Goal: Task Accomplishment & Management: Use online tool/utility

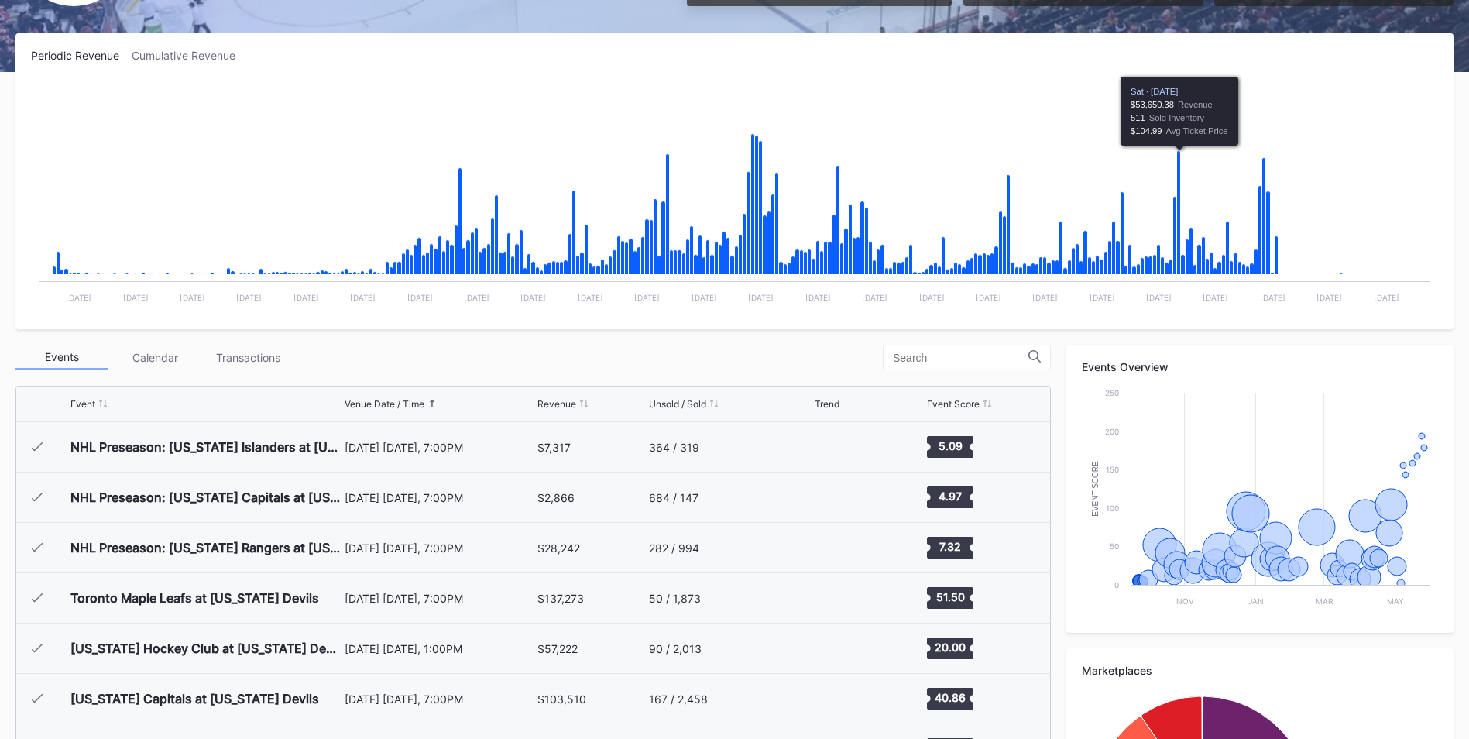
scroll to position [155, 0]
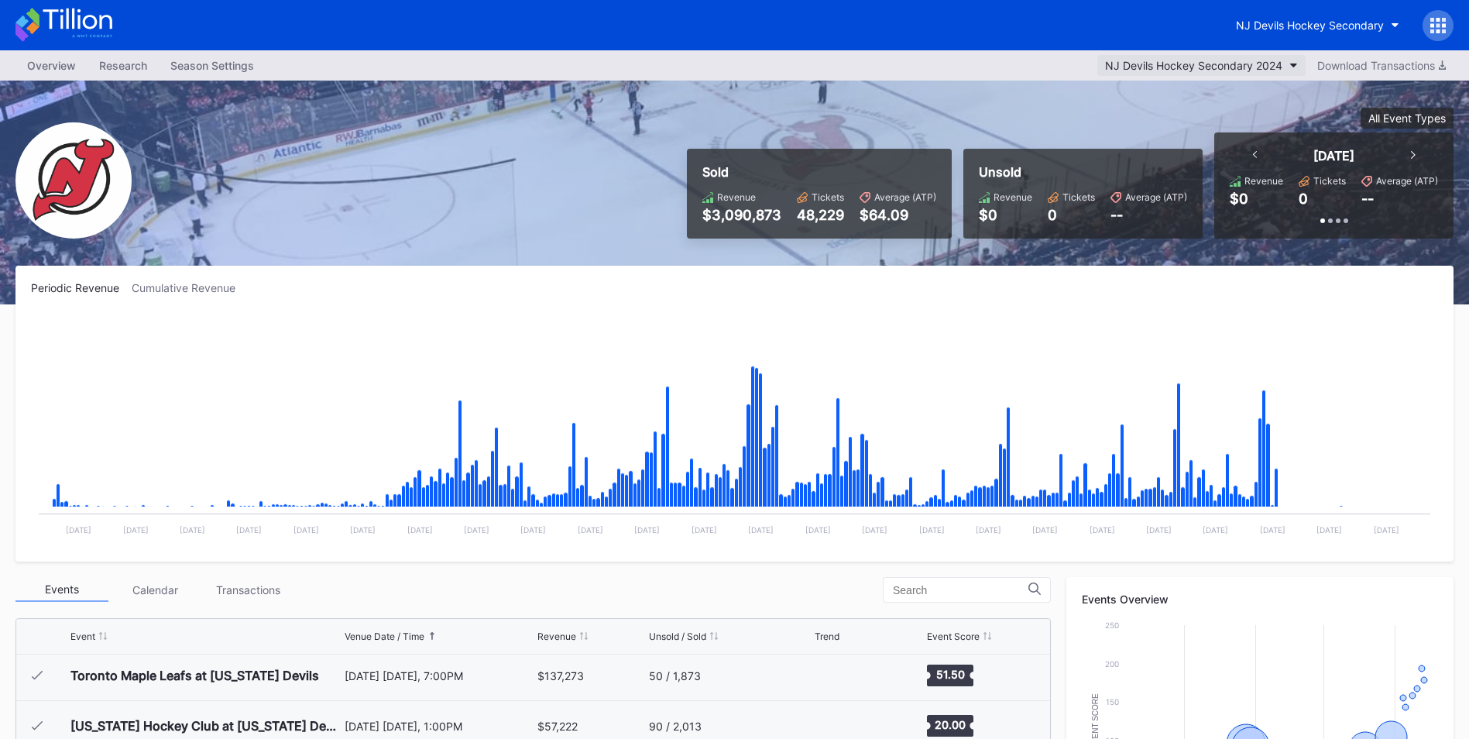
click at [1210, 67] on div "NJ Devils Hockey Secondary 2024" at bounding box center [1193, 65] width 177 height 13
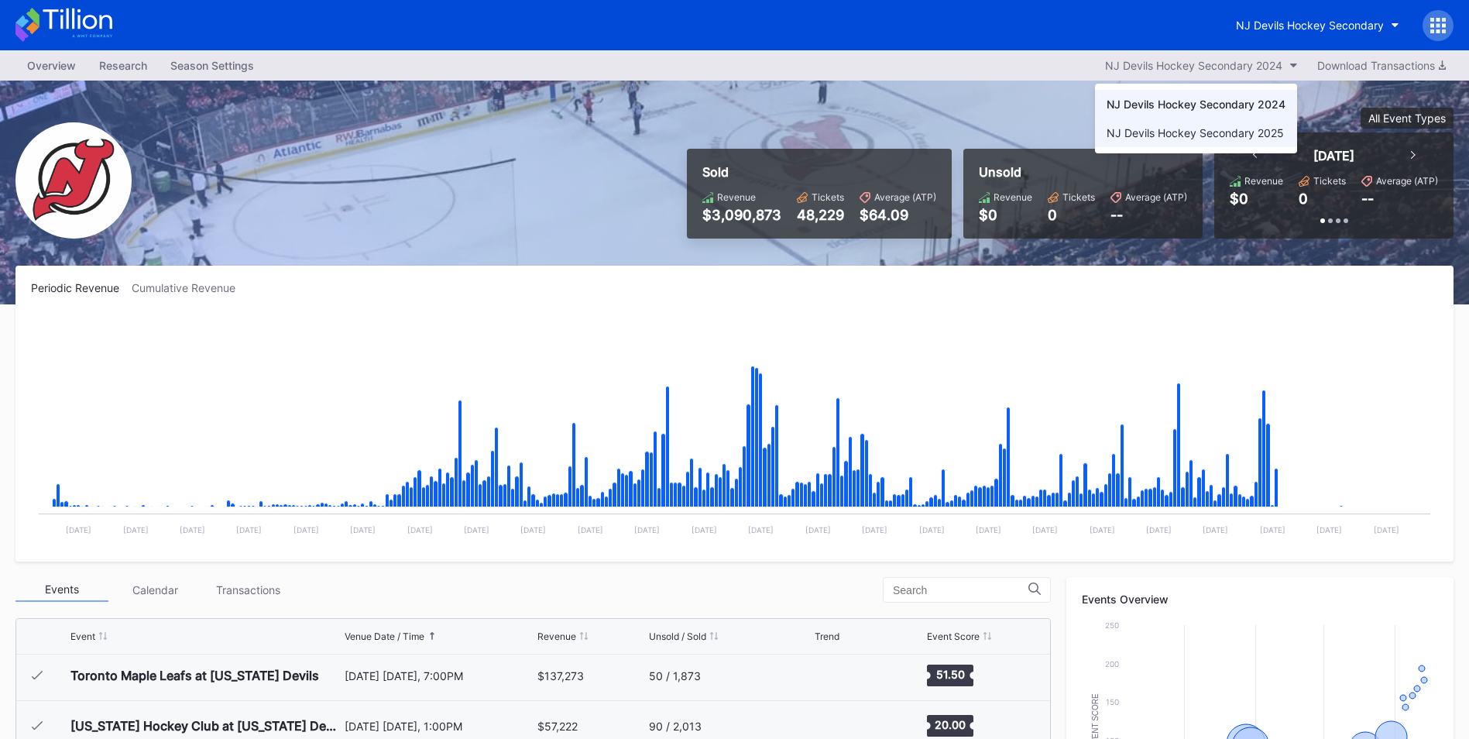
click at [1238, 136] on div "NJ Devils Hockey Secondary 2025" at bounding box center [1195, 132] width 177 height 13
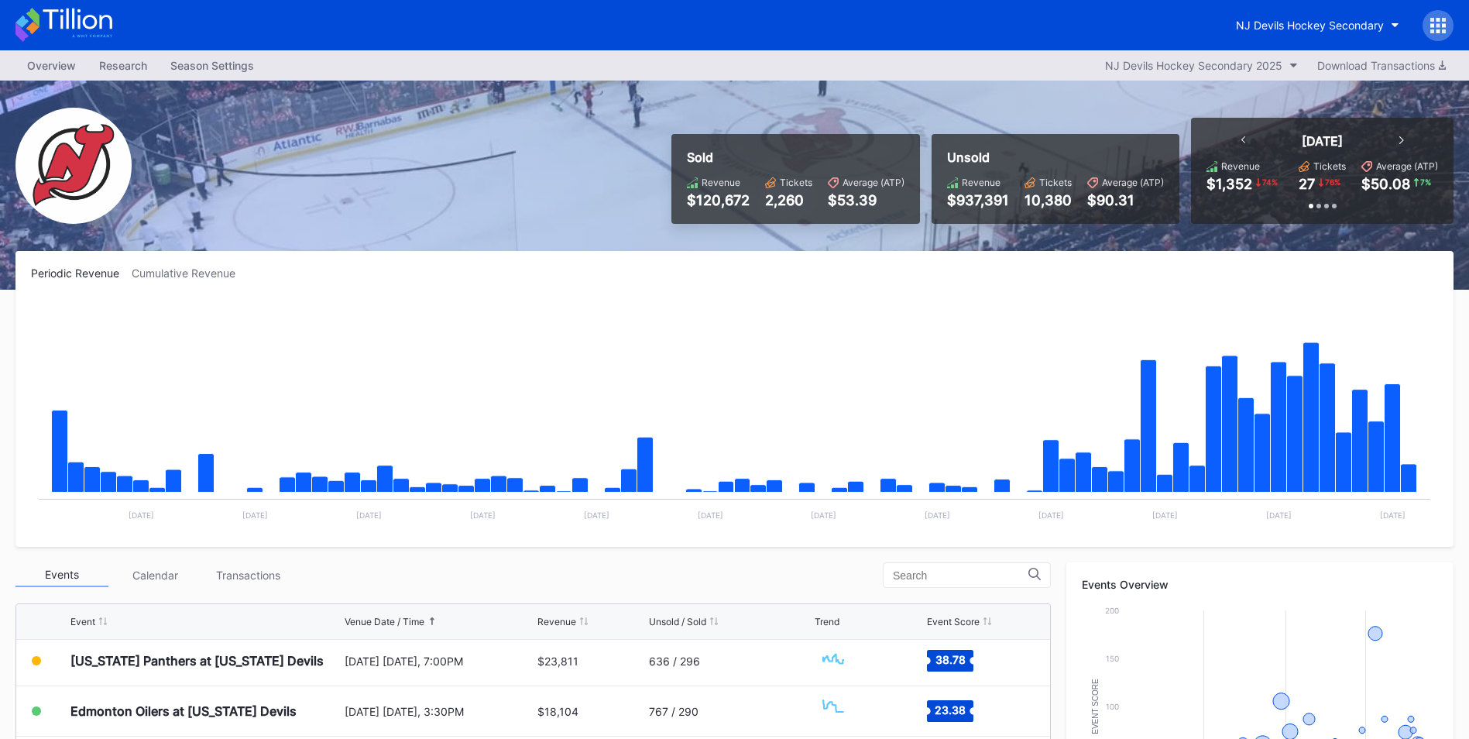
scroll to position [151, 0]
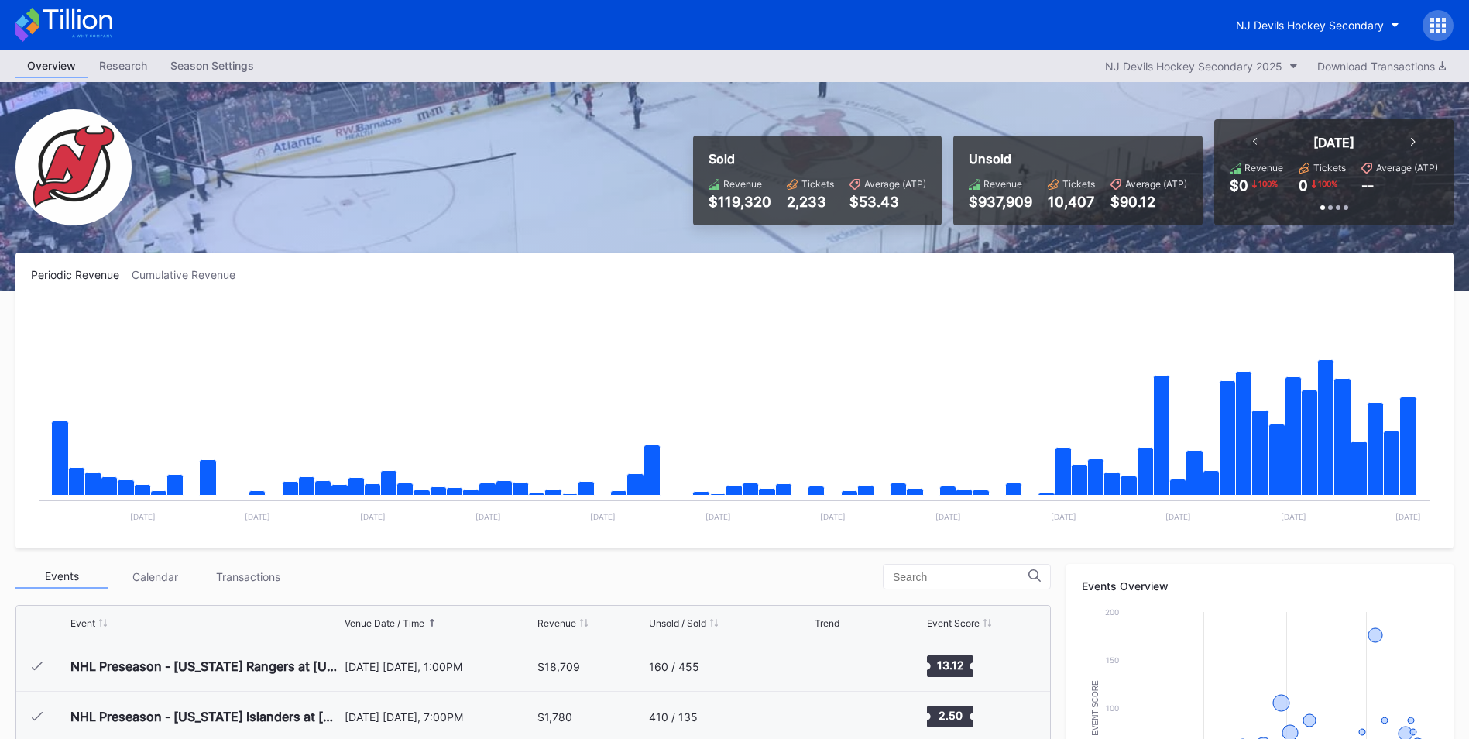
scroll to position [151, 0]
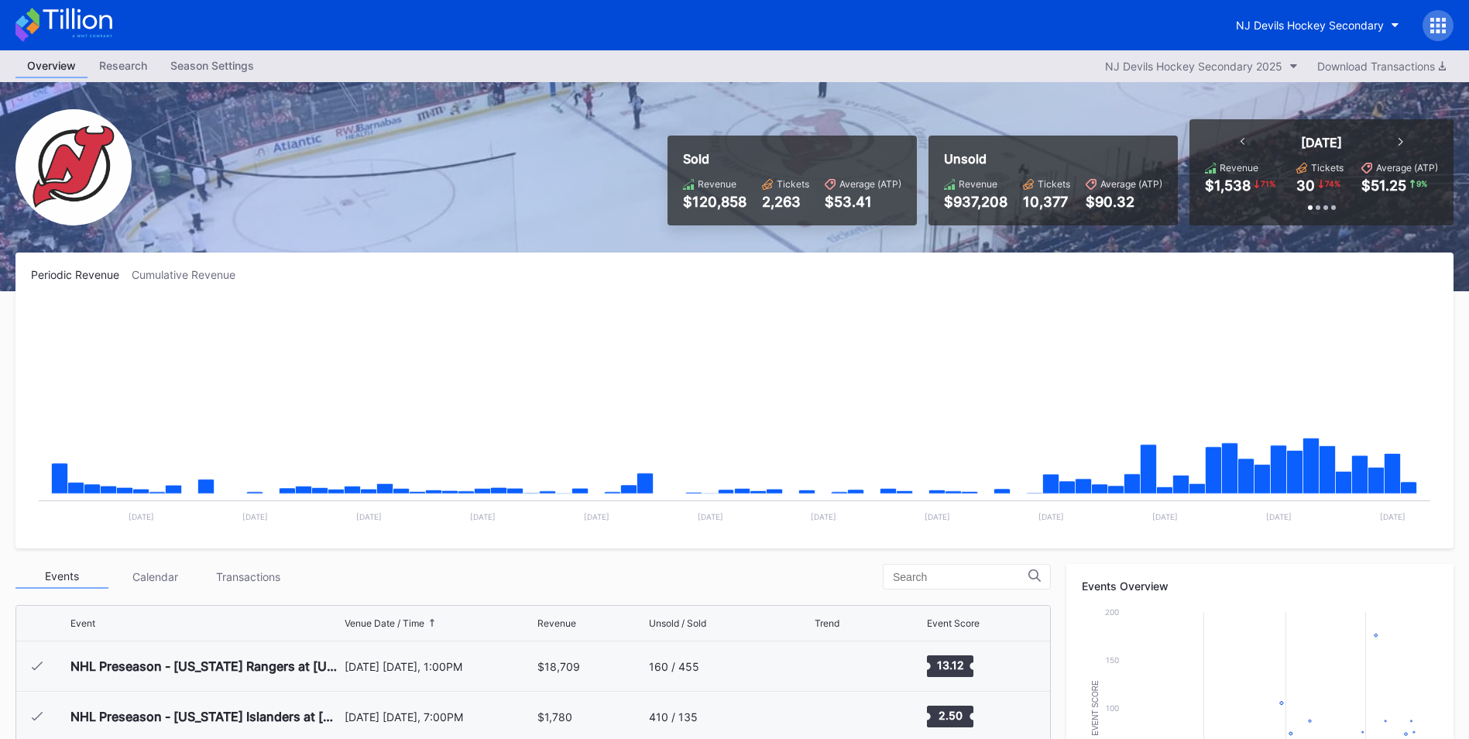
scroll to position [151, 0]
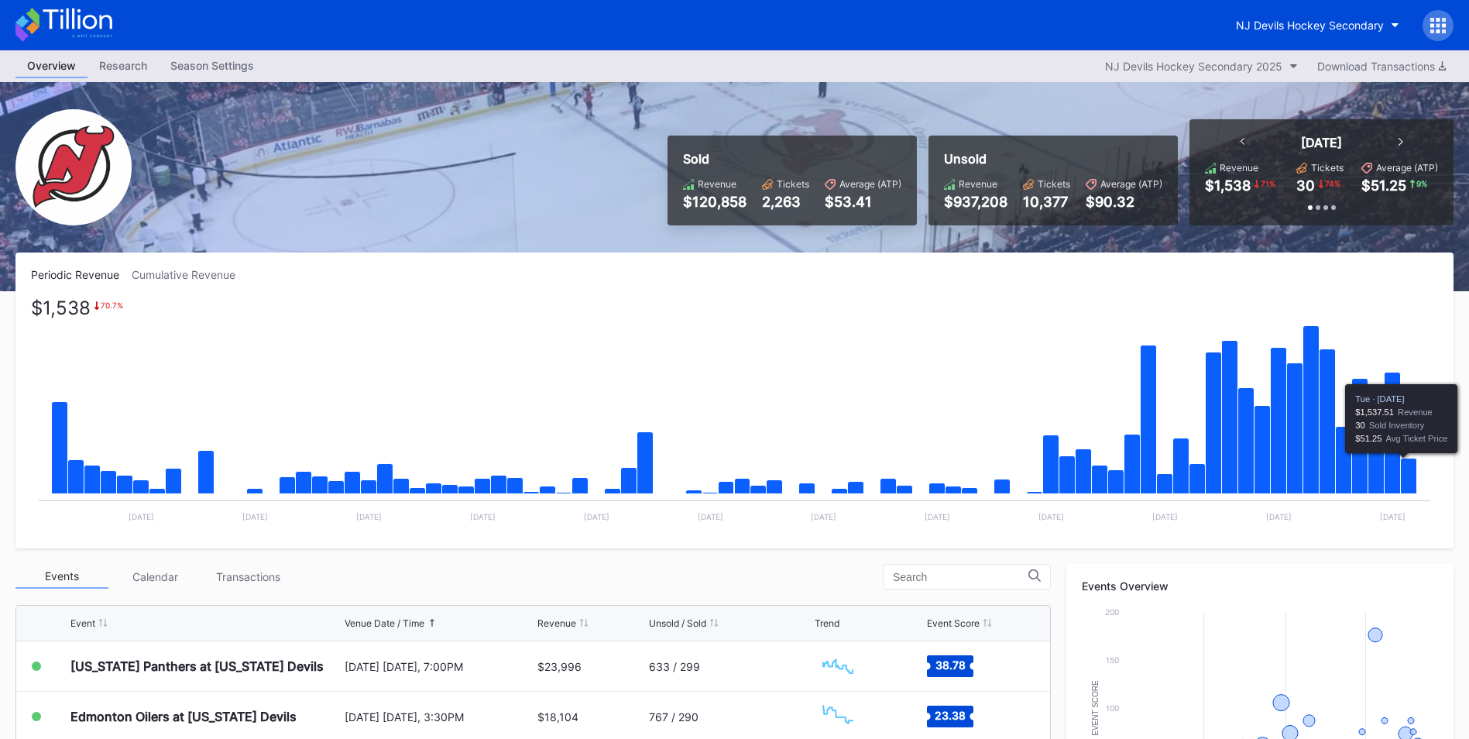
click at [1408, 481] on icon "Chart title" at bounding box center [1409, 476] width 16 height 36
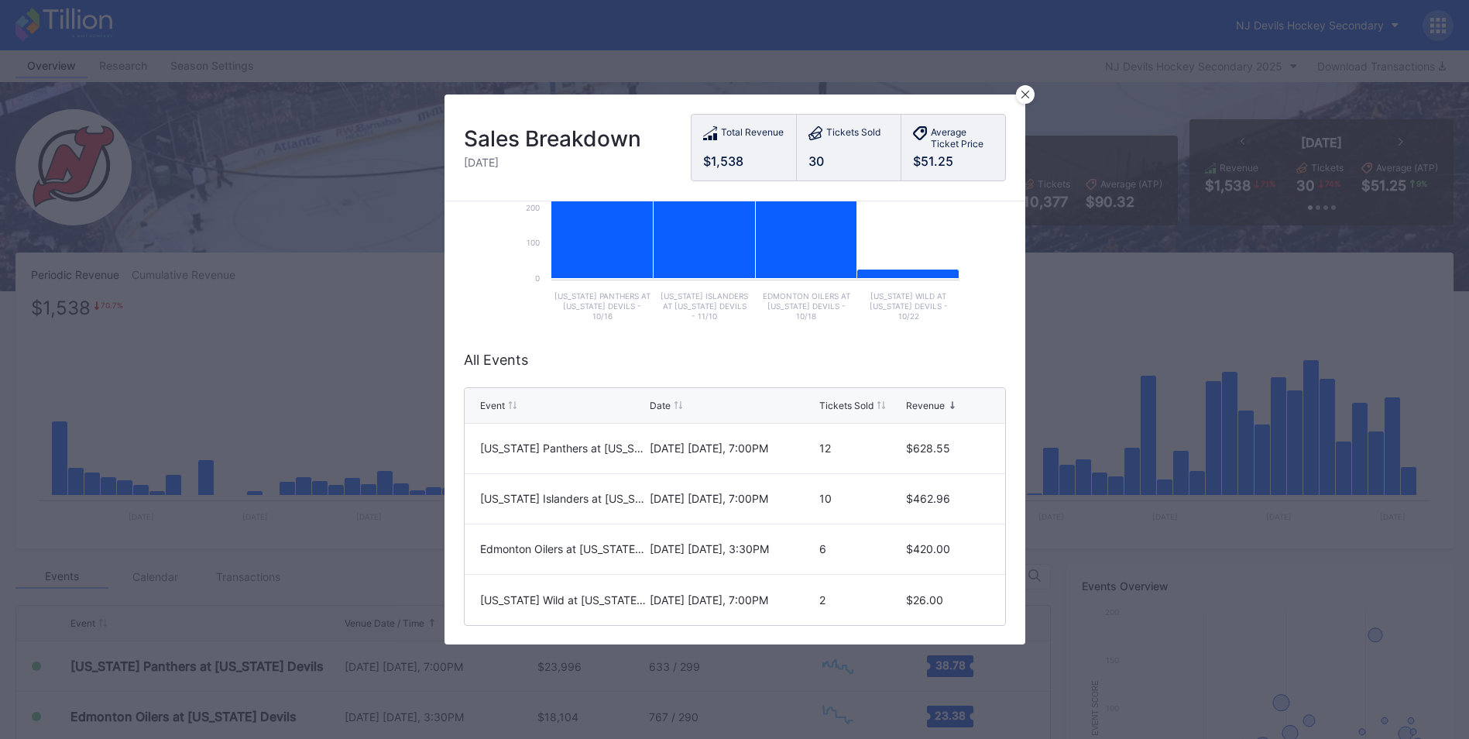
scroll to position [232, 0]
click at [1029, 90] on div at bounding box center [1025, 94] width 19 height 19
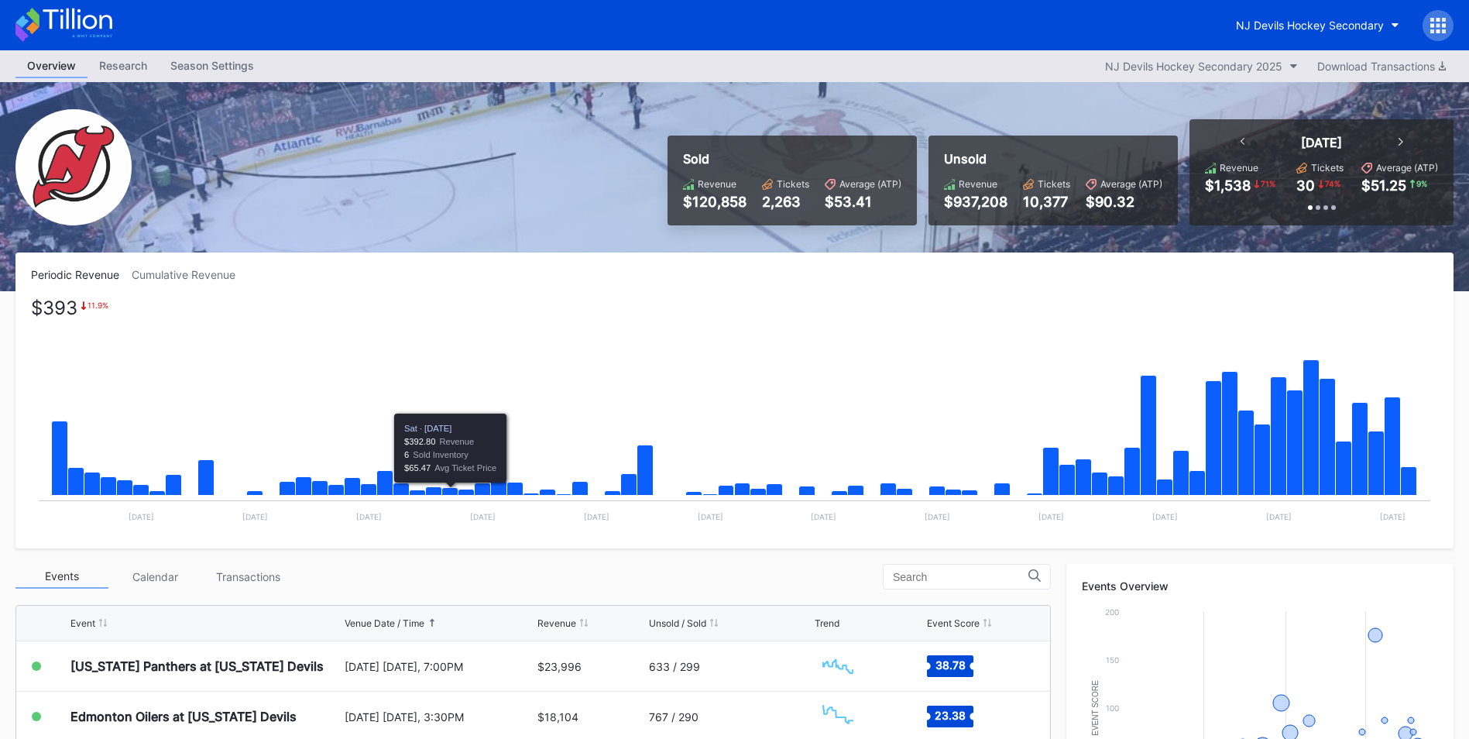
click at [468, 464] on rect "Chart title" at bounding box center [734, 416] width 1407 height 232
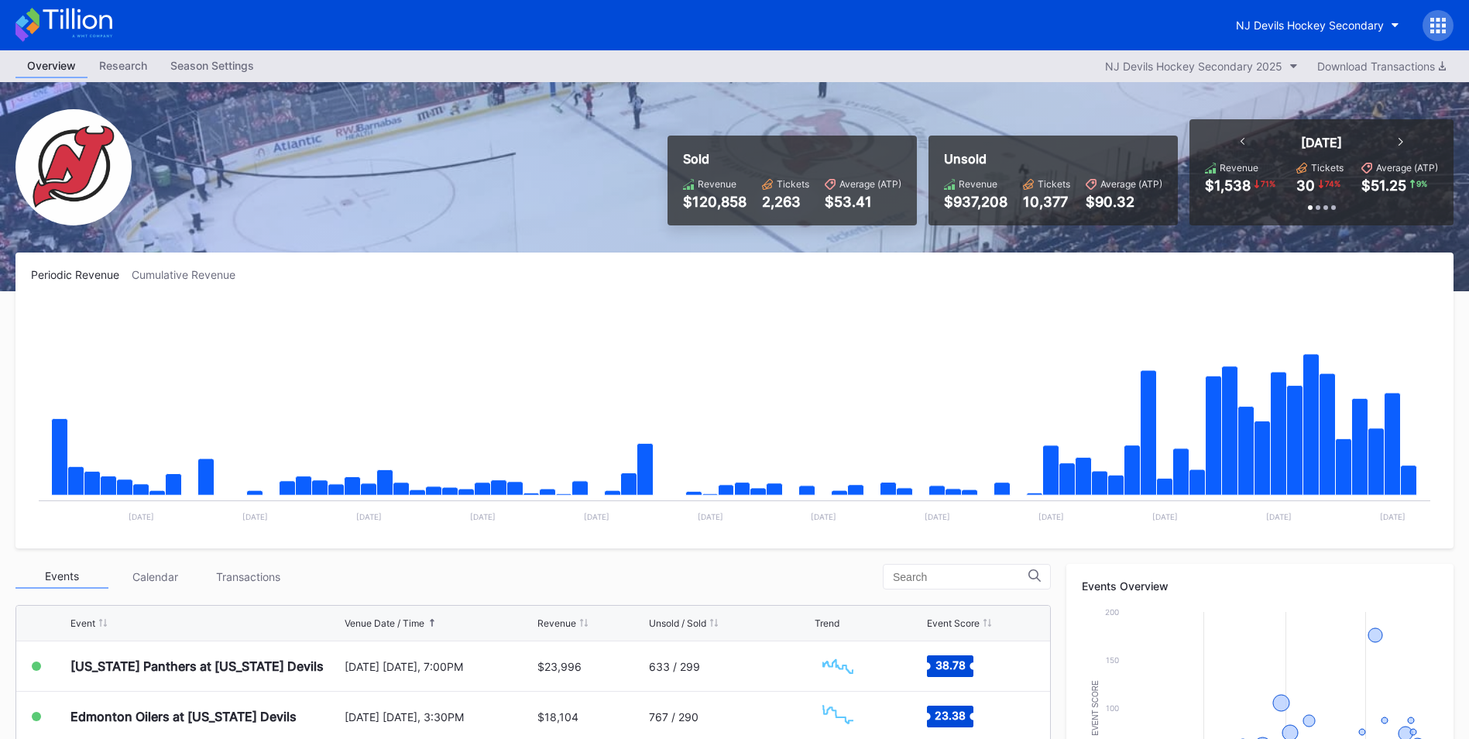
scroll to position [232, 0]
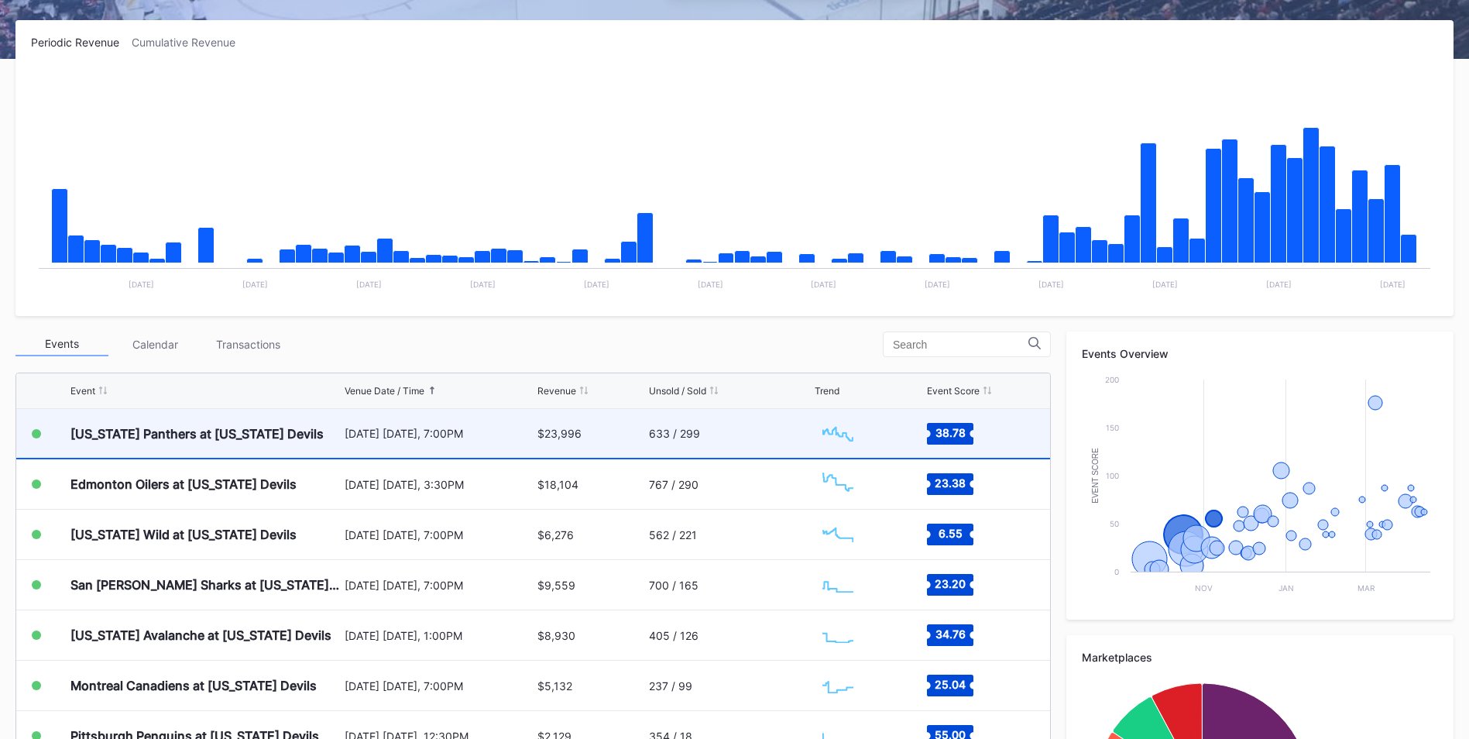
click at [191, 431] on div "[US_STATE] Panthers at [US_STATE] Devils" at bounding box center [196, 433] width 253 height 15
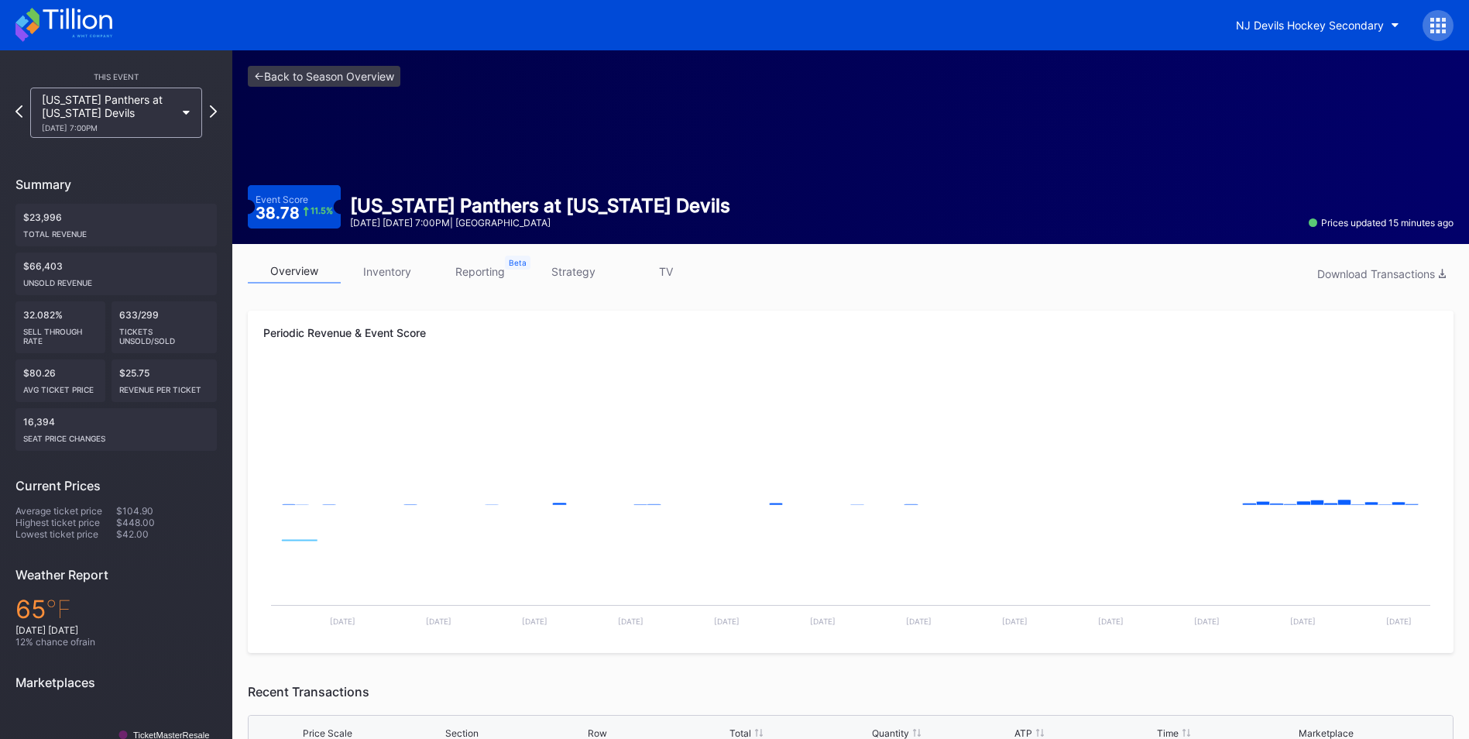
click at [385, 272] on link "inventory" at bounding box center [387, 271] width 93 height 24
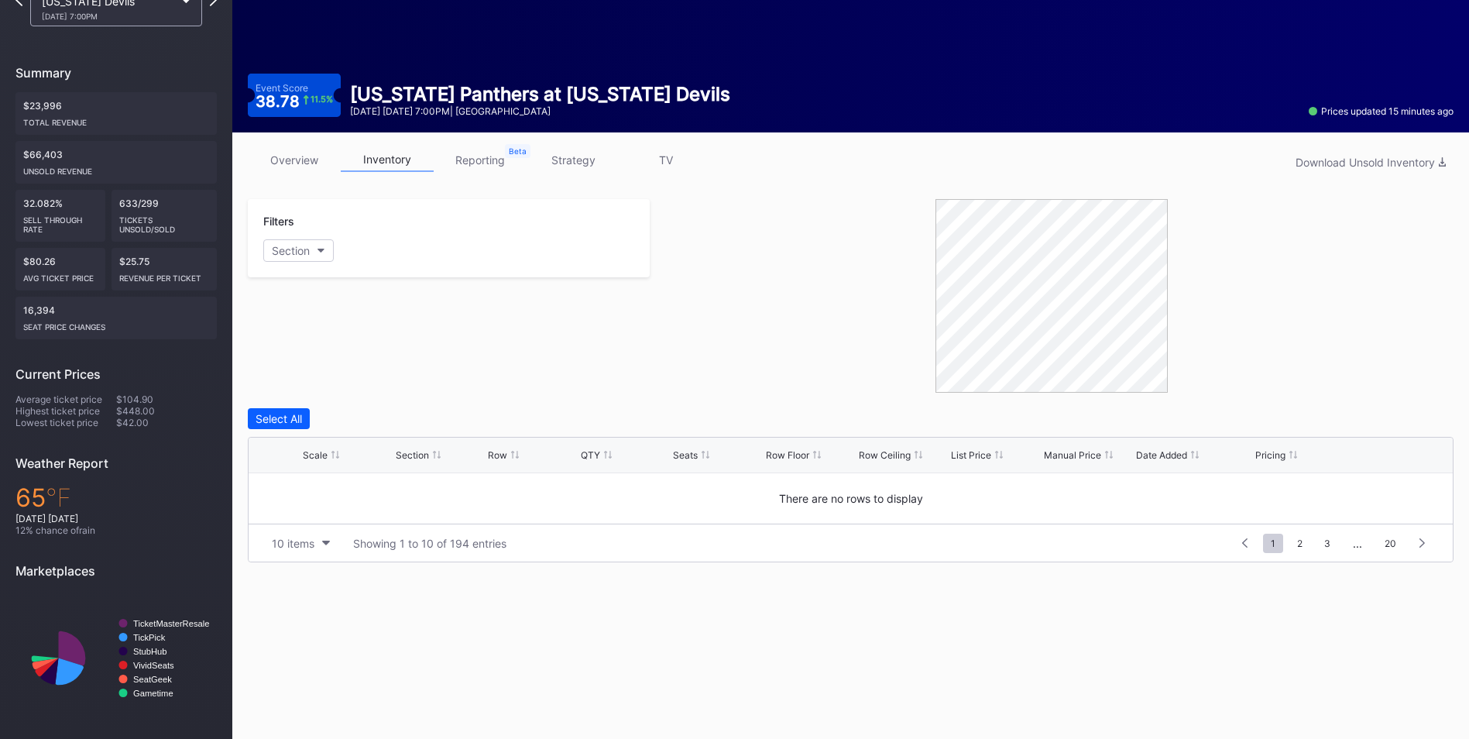
scroll to position [114, 0]
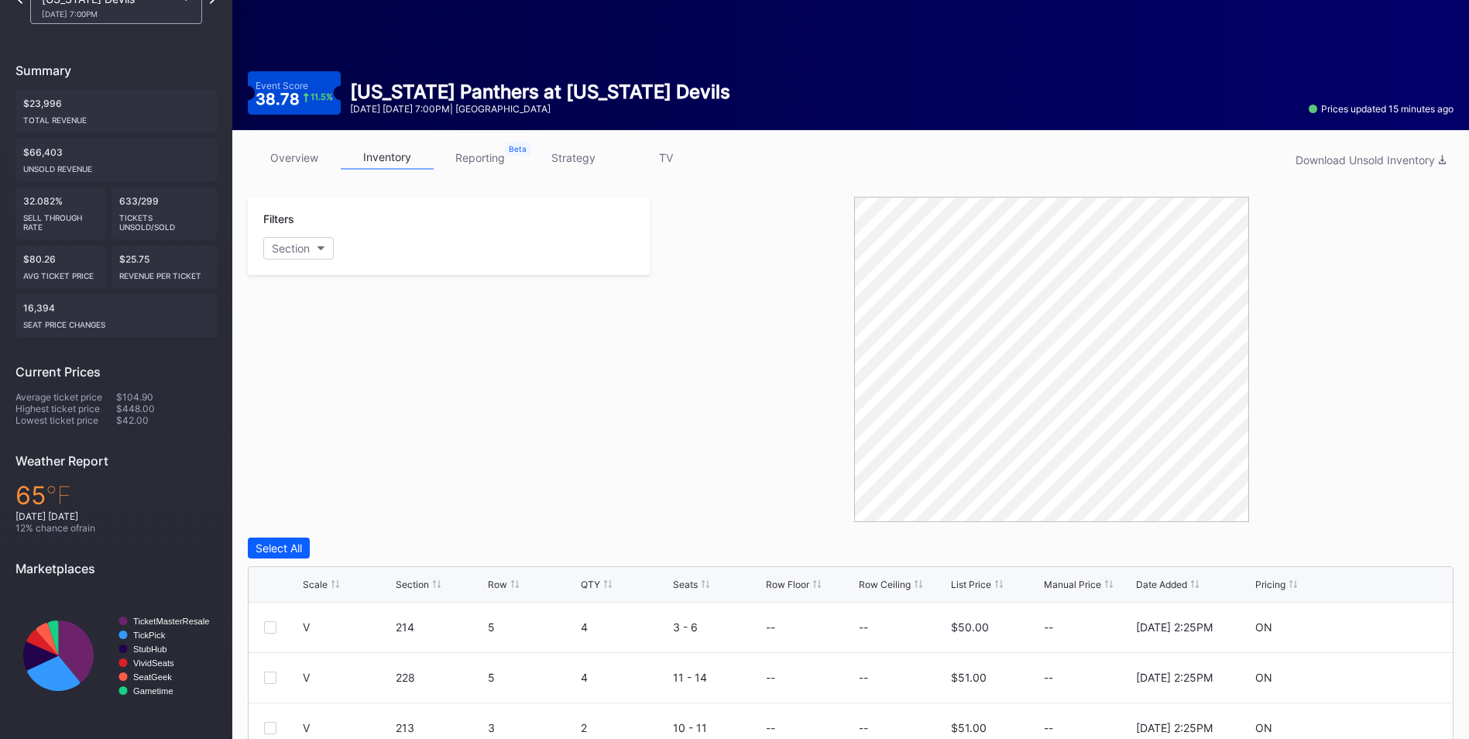
click at [977, 591] on div "Scale Section Row QTY Seats Row Floor Row Ceiling List Price Manual Price Date …" at bounding box center [851, 585] width 1204 height 36
click at [975, 585] on div "List Price" at bounding box center [971, 585] width 40 height 12
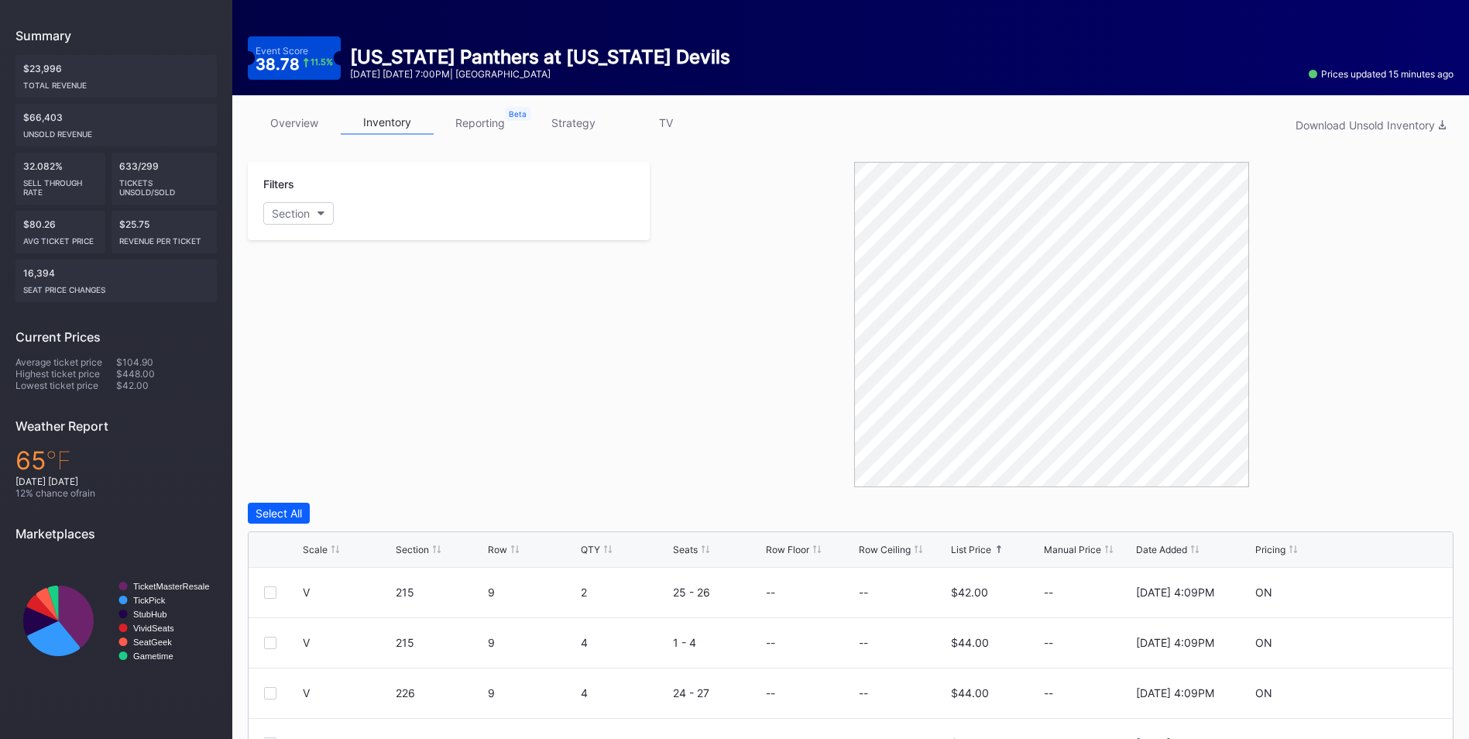
scroll to position [0, 0]
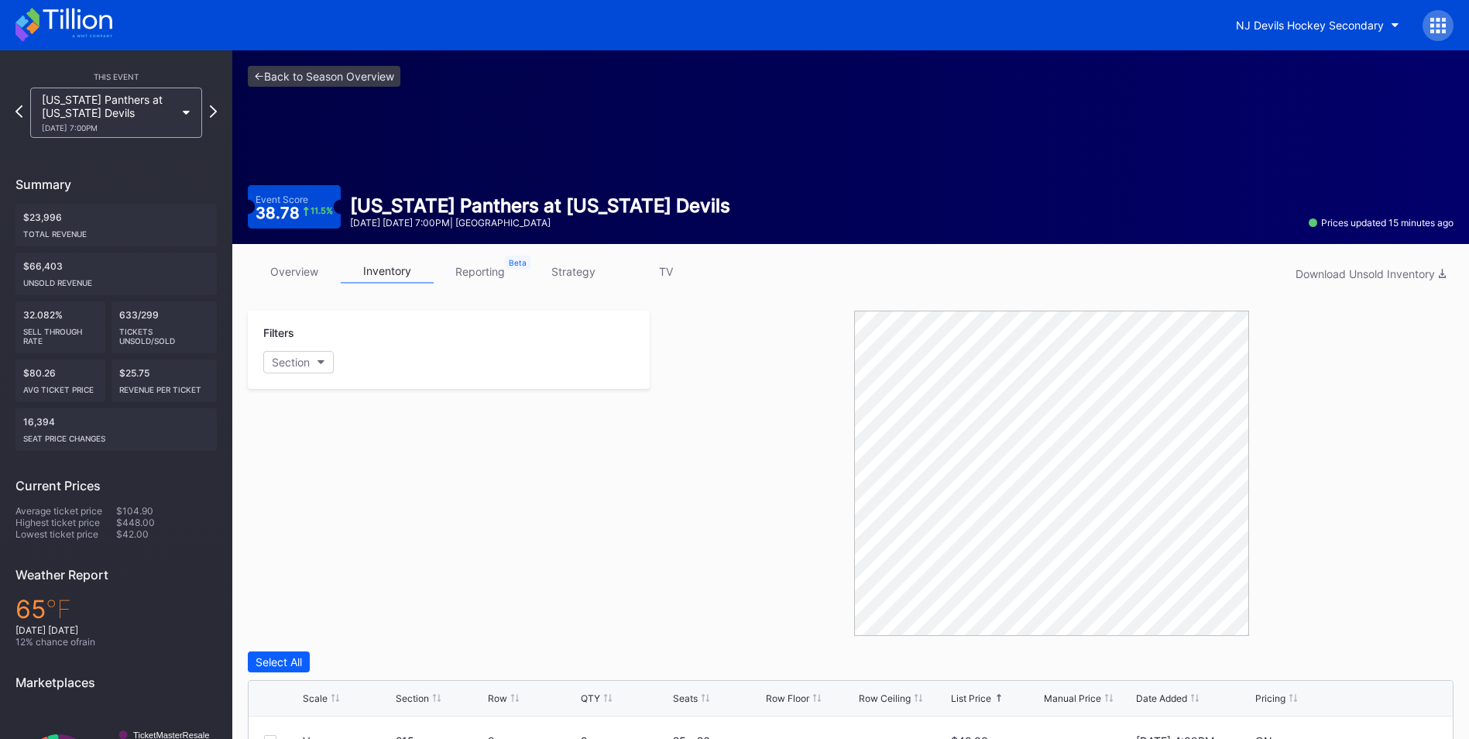
drag, startPoint x: 548, startPoint y: 267, endPoint x: 613, endPoint y: 291, distance: 69.3
click at [548, 267] on link "strategy" at bounding box center [573, 271] width 93 height 24
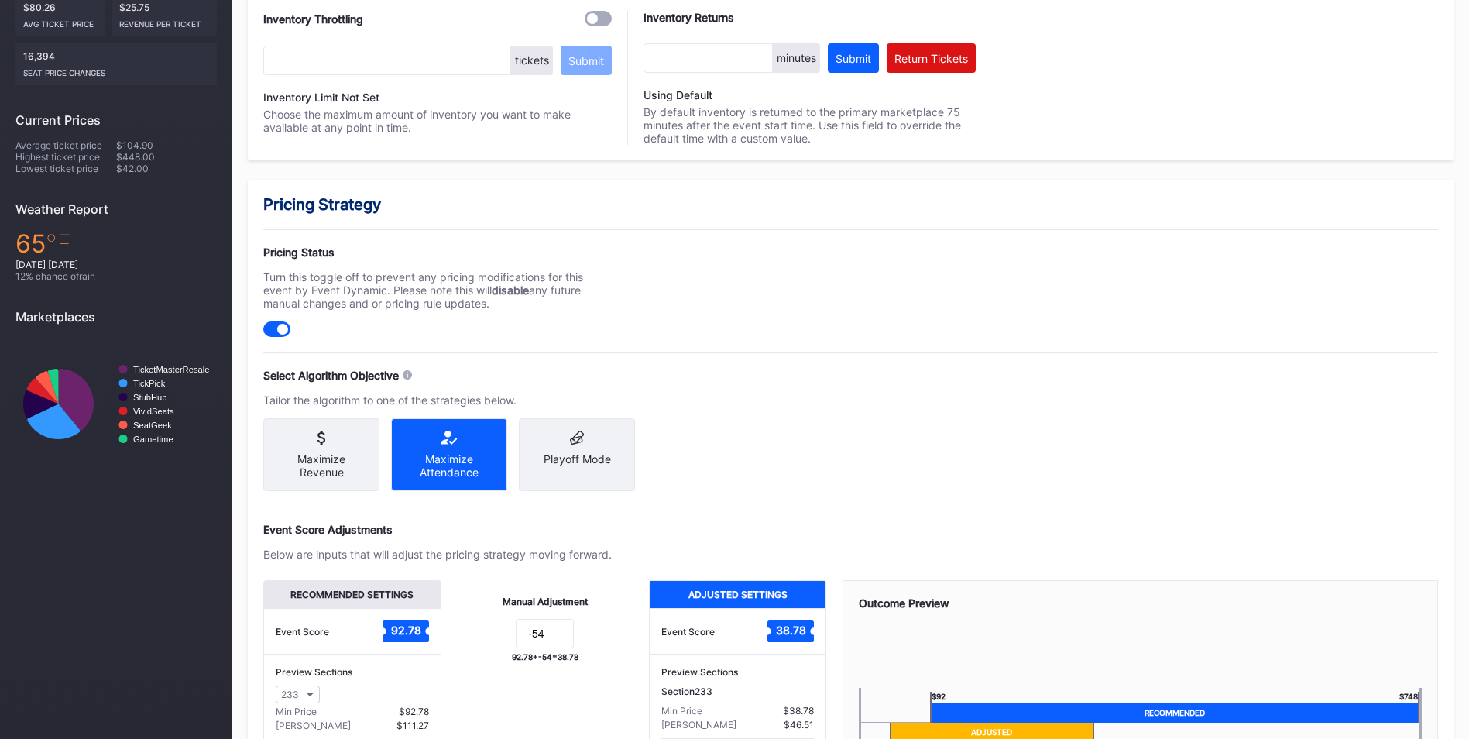
scroll to position [479, 0]
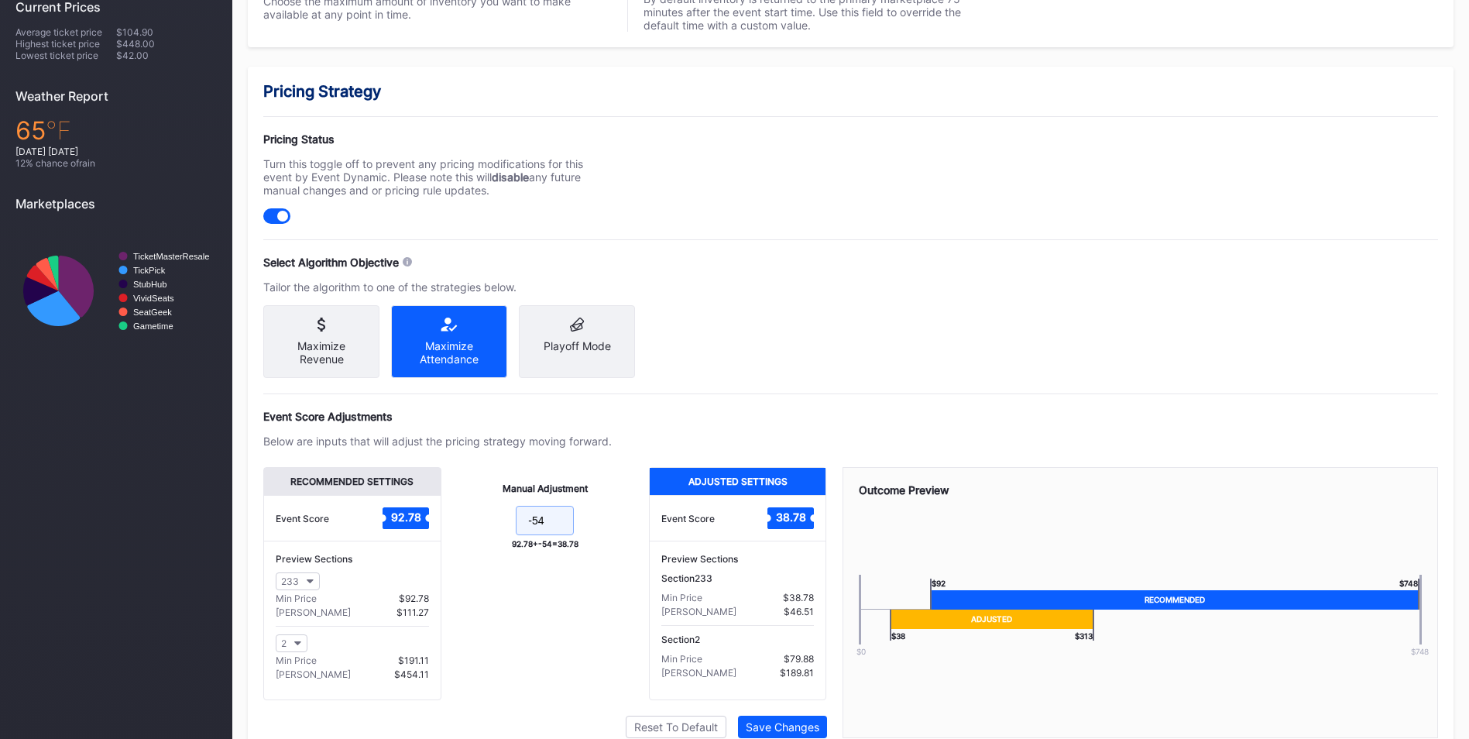
click at [555, 534] on input "-54" at bounding box center [545, 520] width 58 height 29
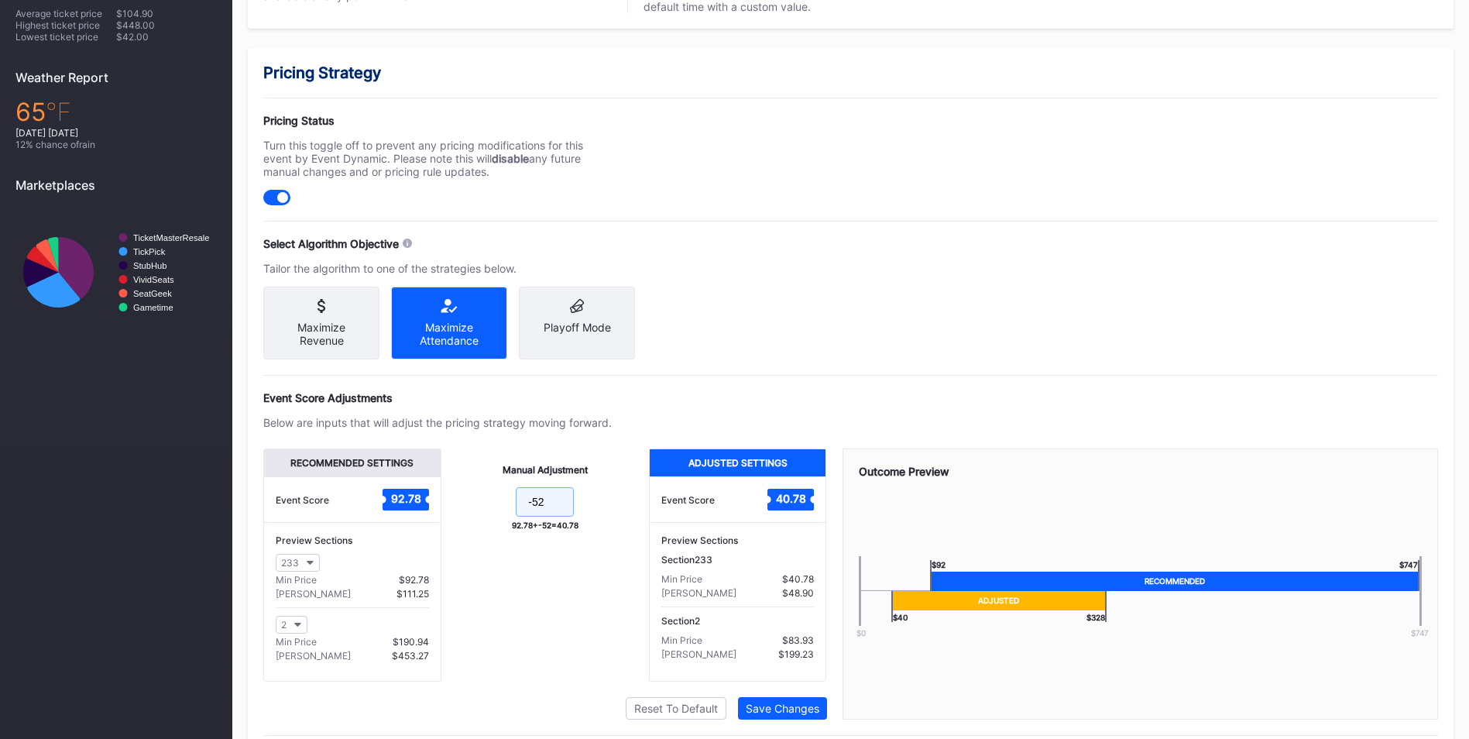
scroll to position [554, 0]
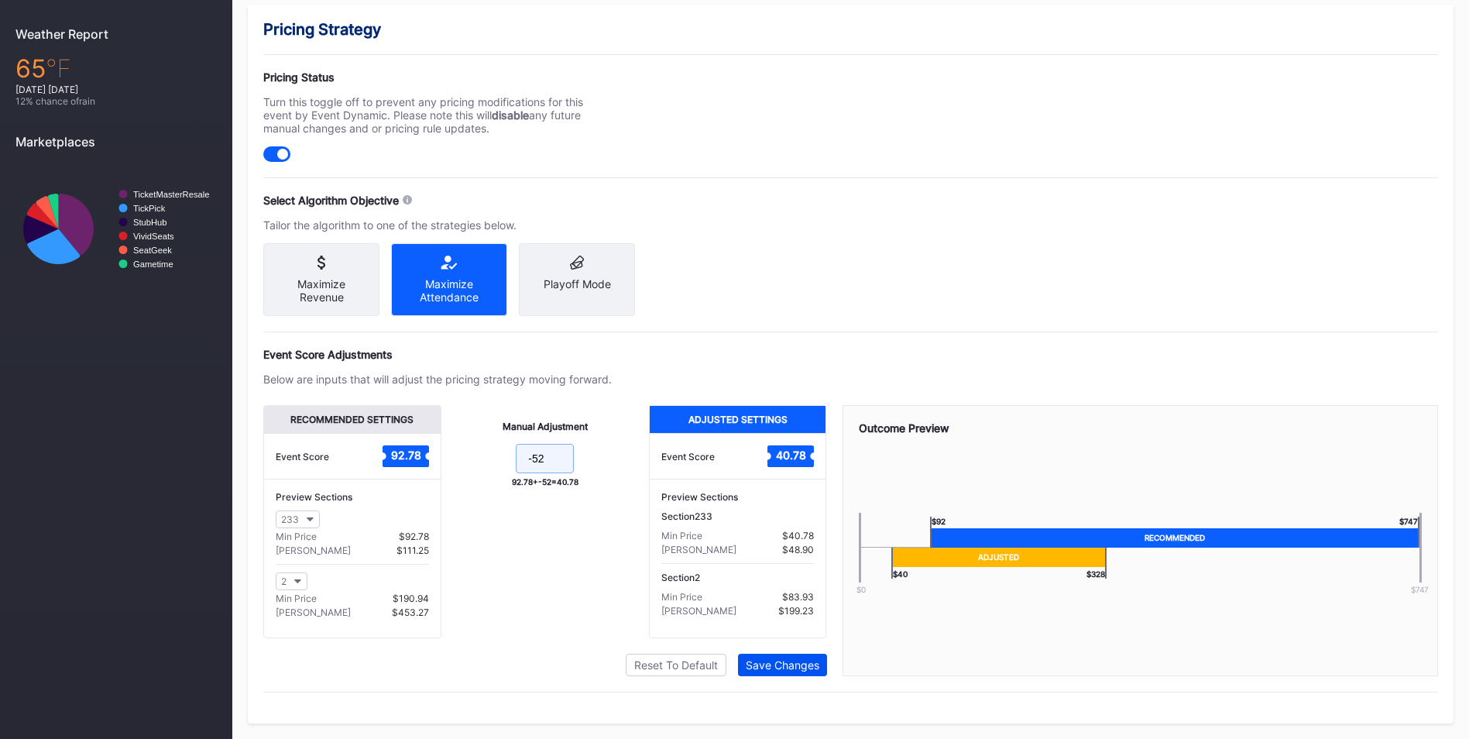
type input "-52"
click at [790, 668] on div "Save Changes" at bounding box center [783, 664] width 74 height 13
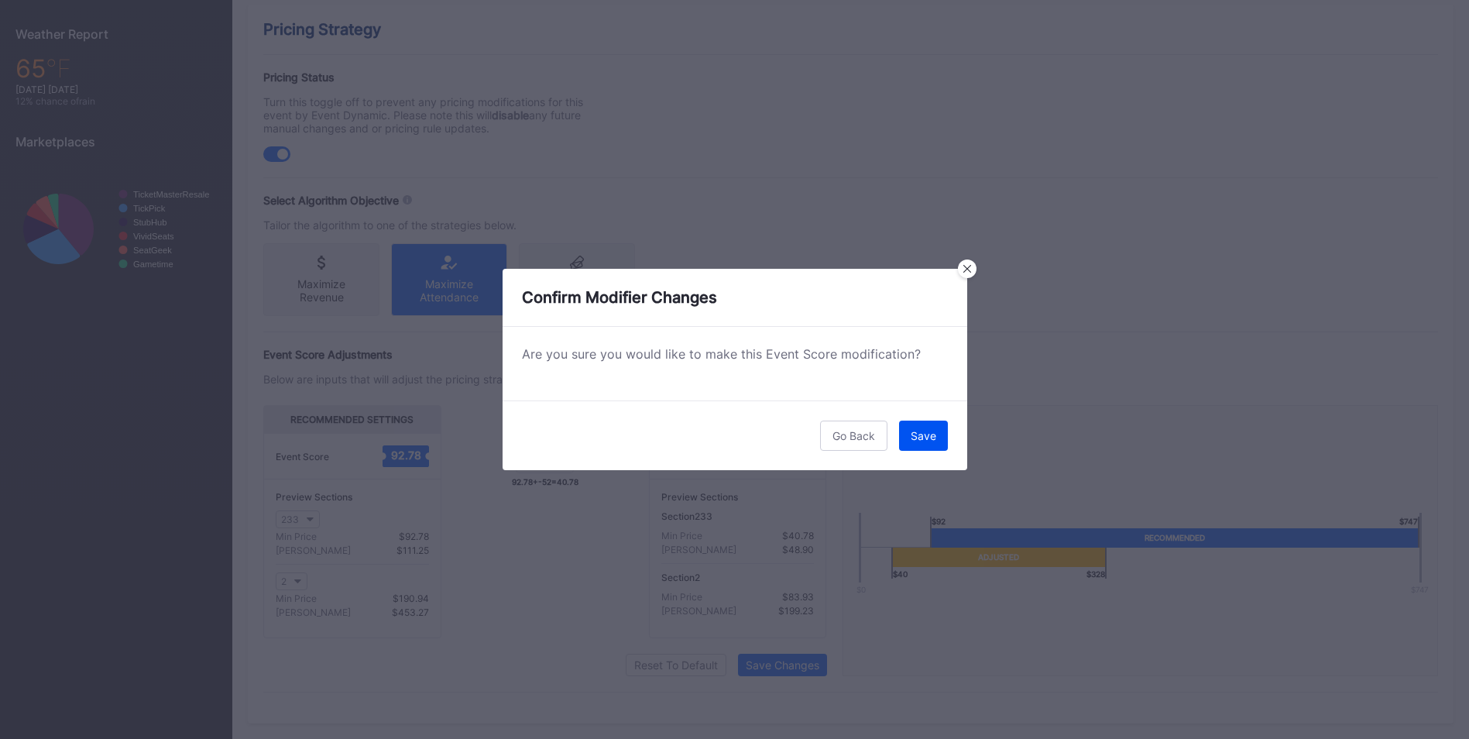
click at [929, 434] on div "Save" at bounding box center [924, 435] width 26 height 13
